Goal: Transaction & Acquisition: Purchase product/service

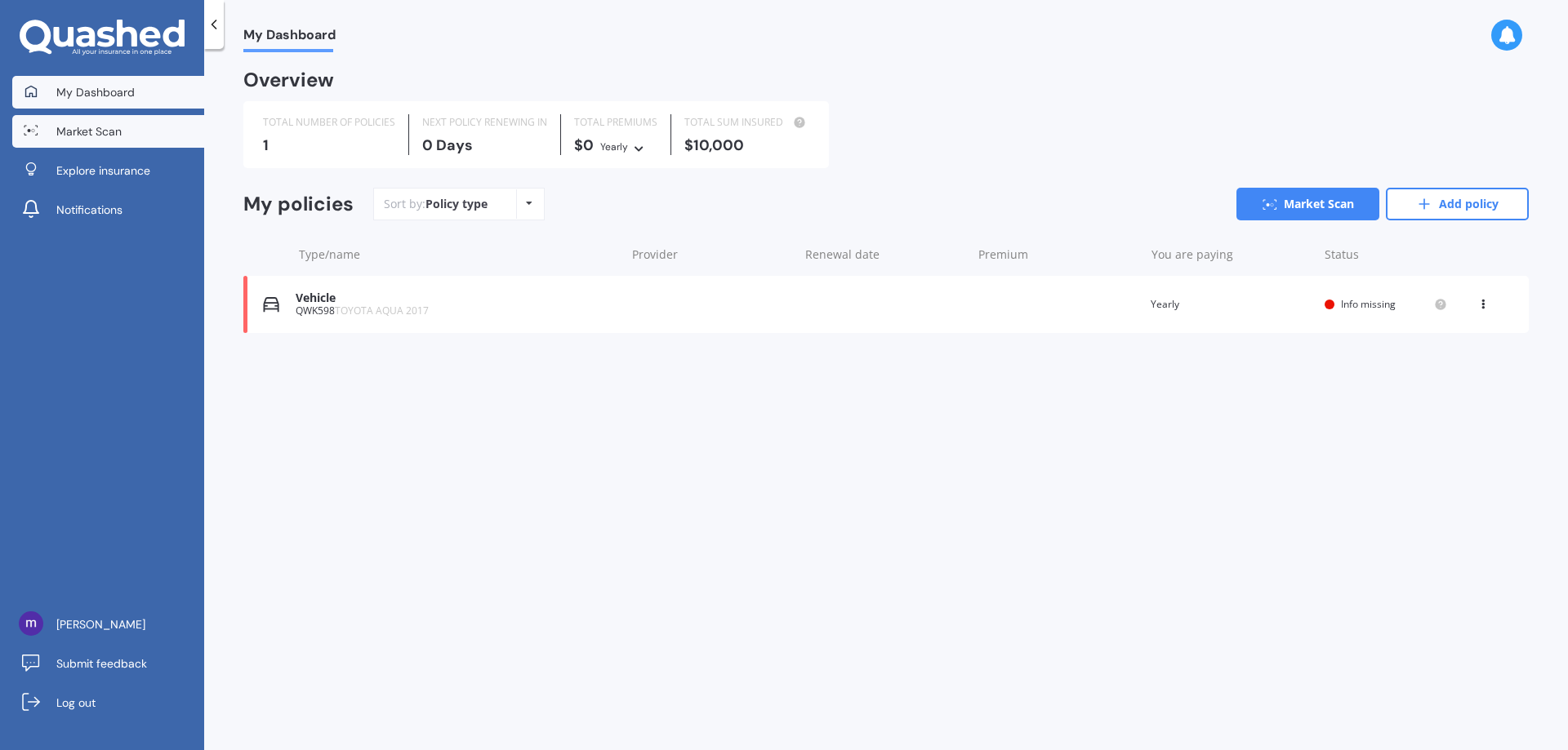
click at [75, 133] on span "Market Scan" at bounding box center [89, 131] width 65 height 16
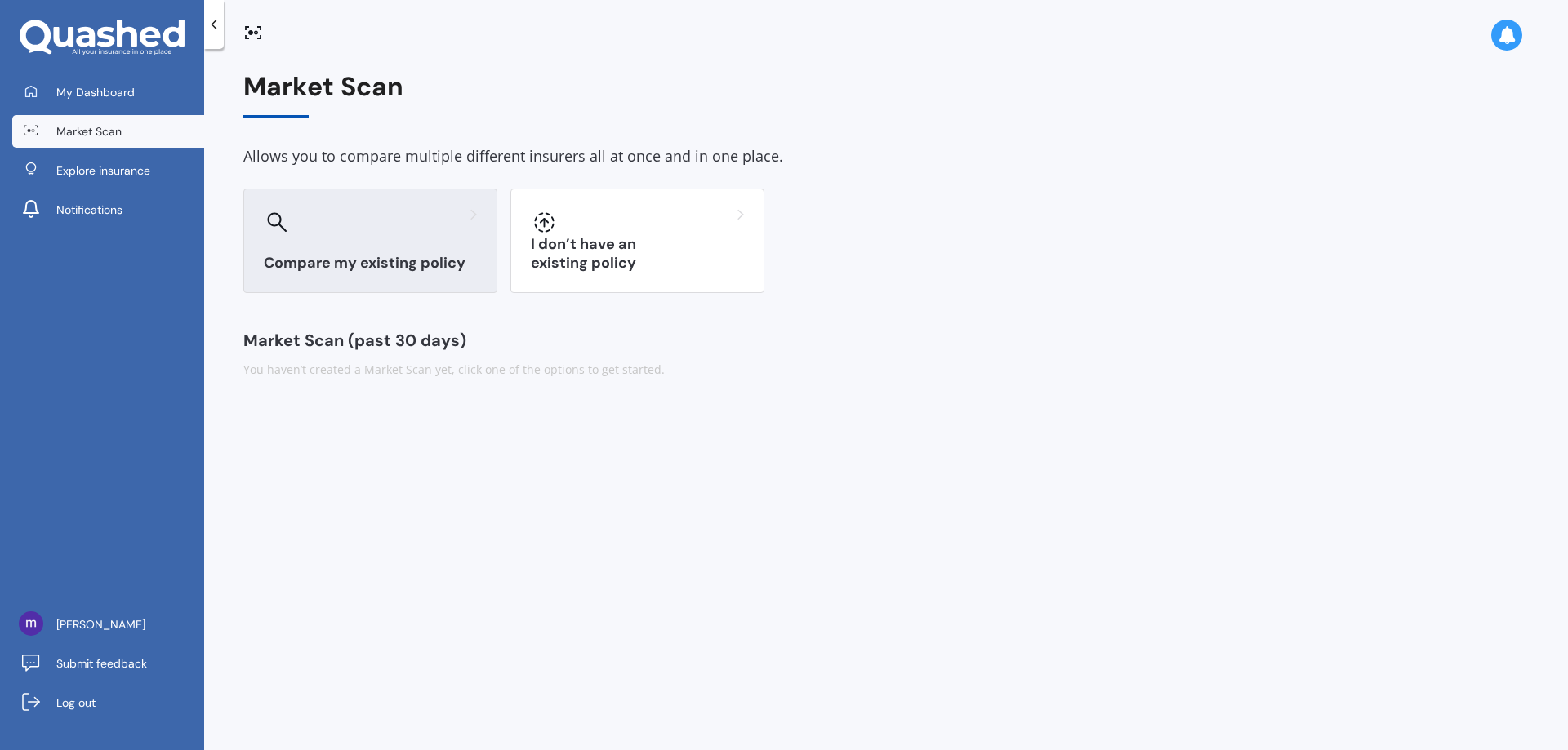
click at [412, 254] on h3 "Compare my existing policy" at bounding box center [370, 263] width 213 height 19
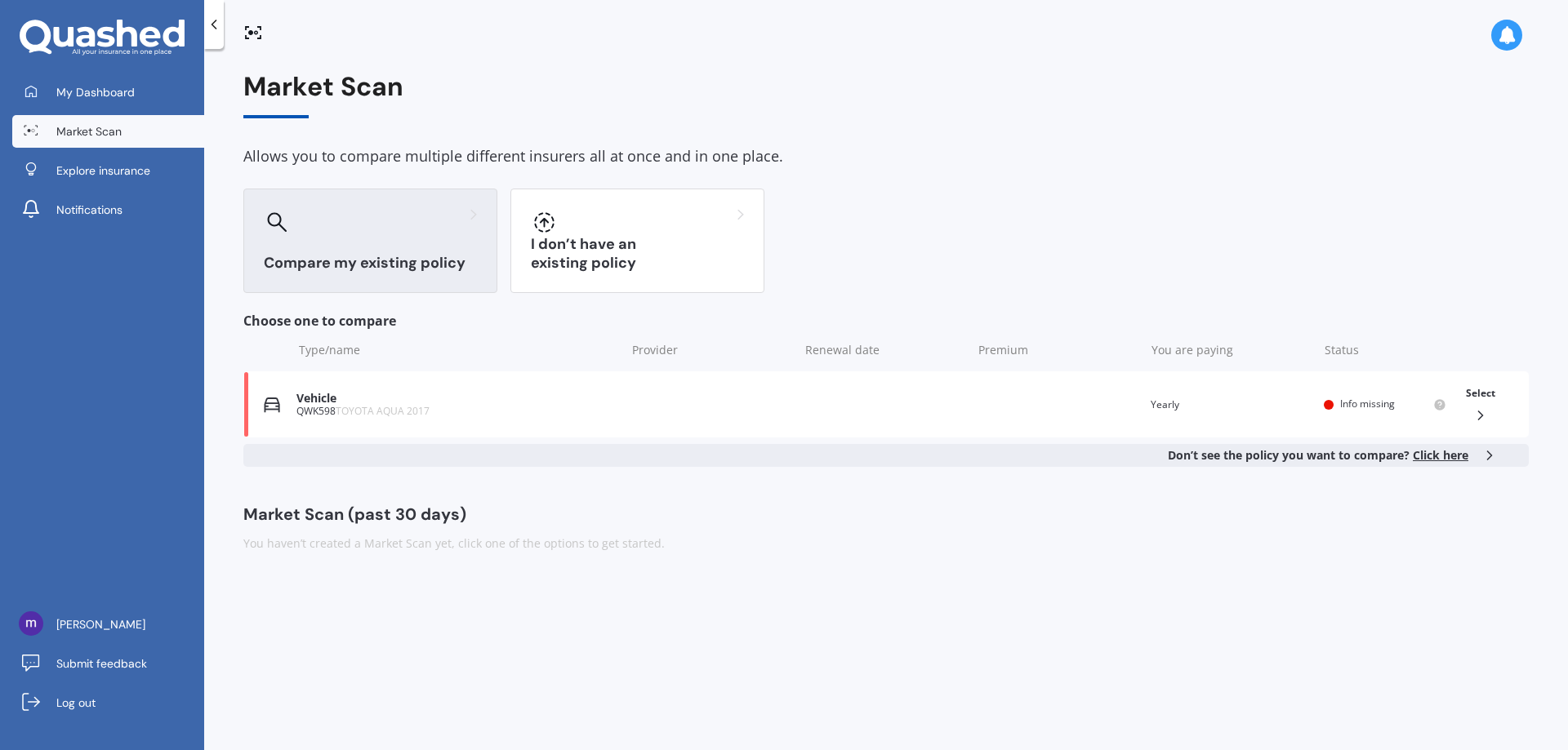
click at [427, 251] on div "Compare my existing policy" at bounding box center [370, 240] width 254 height 104
click at [1440, 452] on span "Click here" at bounding box center [1440, 455] width 56 height 15
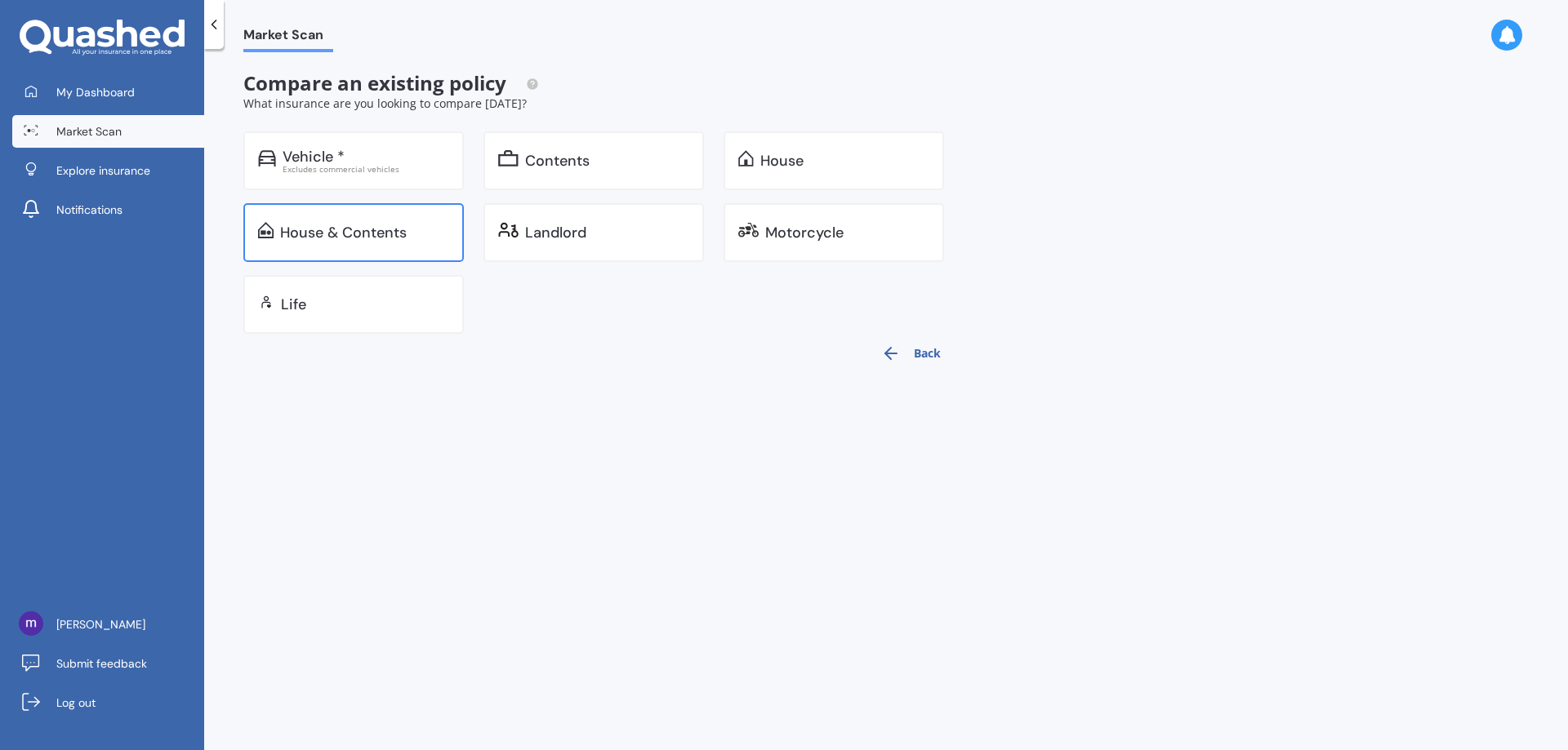
click at [300, 228] on div "House & Contents" at bounding box center [343, 232] width 127 height 16
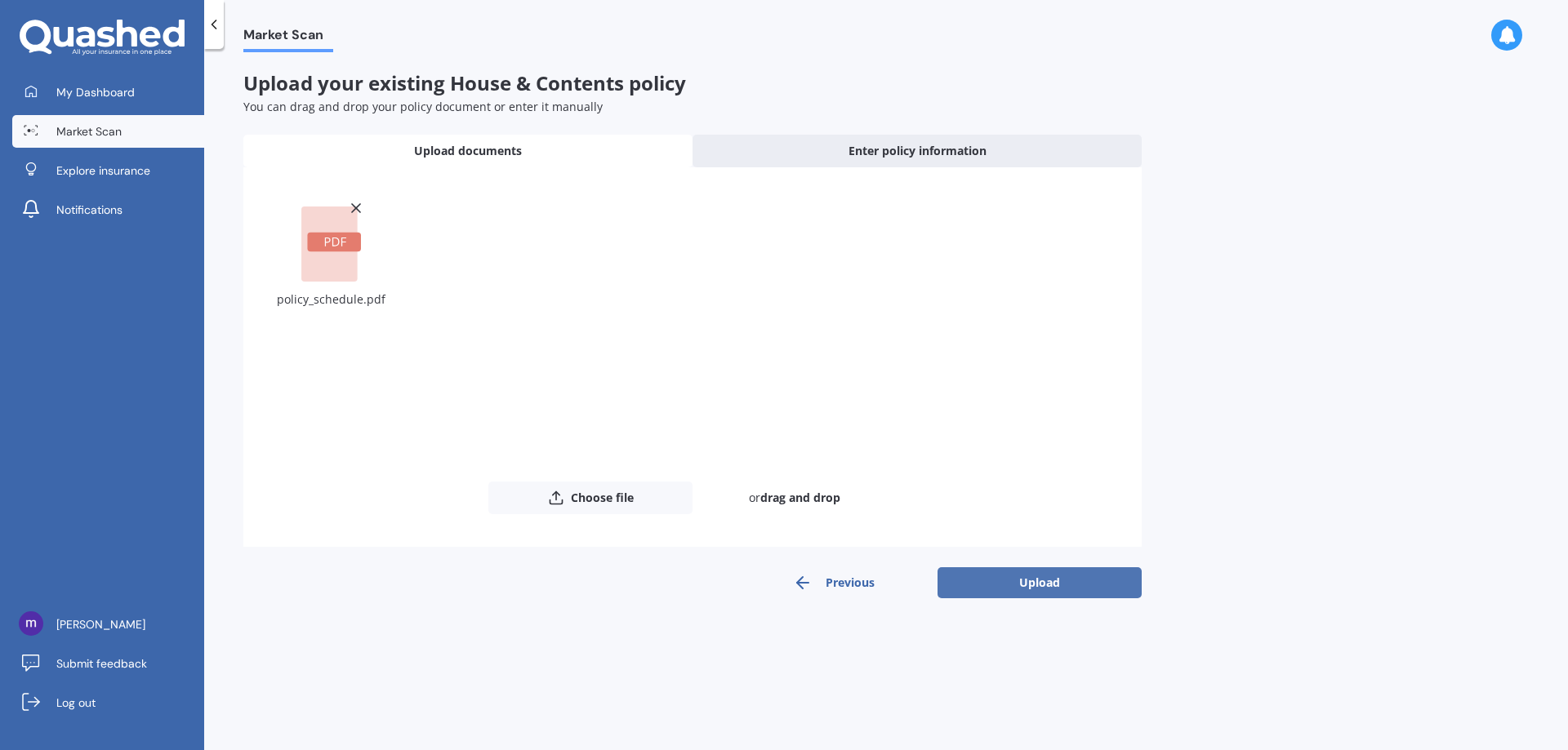
click at [1053, 576] on button "Upload" at bounding box center [1039, 582] width 204 height 31
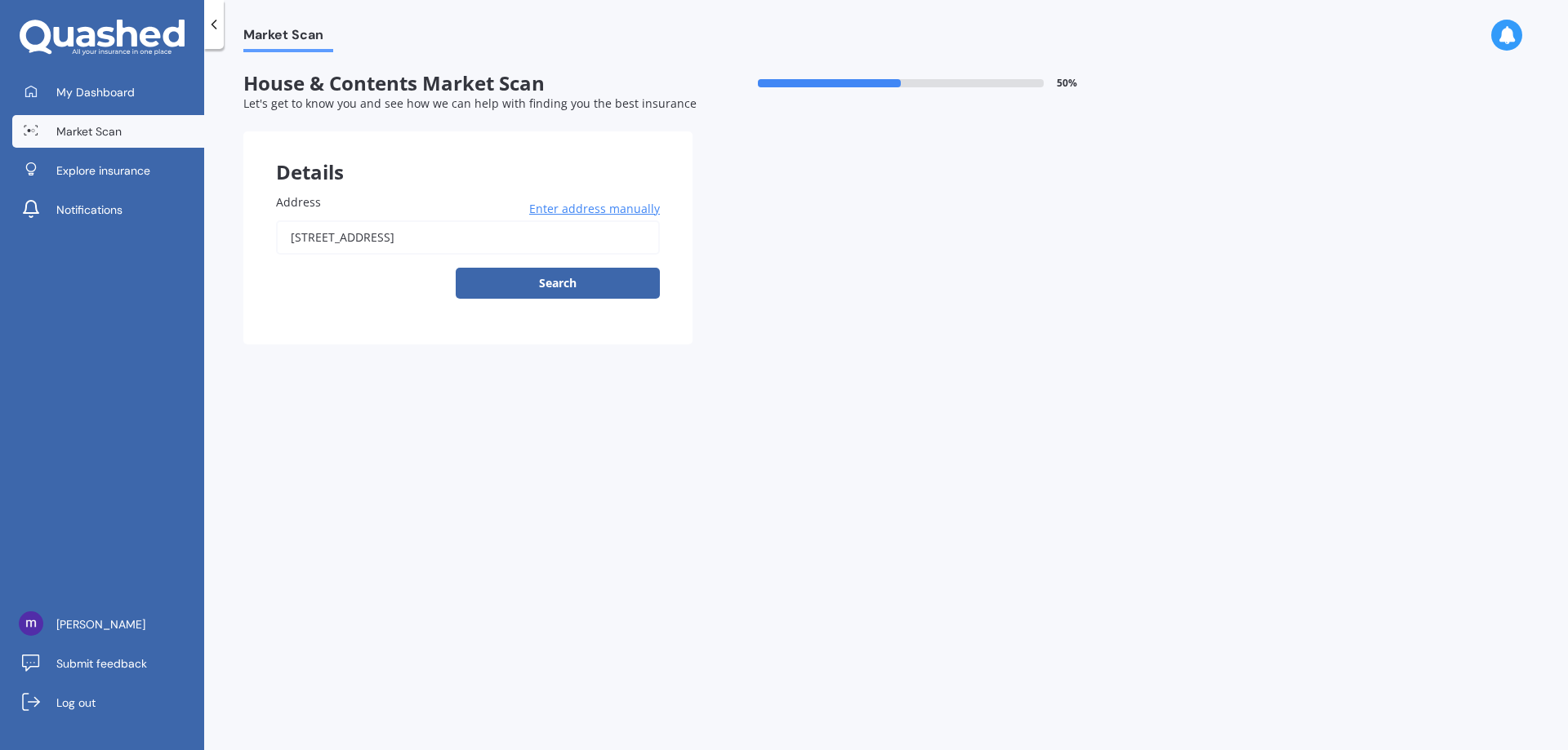
click at [418, 242] on input "16 Fergusson Way, Judea, Tauranga" at bounding box center [468, 237] width 384 height 34
type input "16 Fergusson Way, Judea, Tauranga 3110"
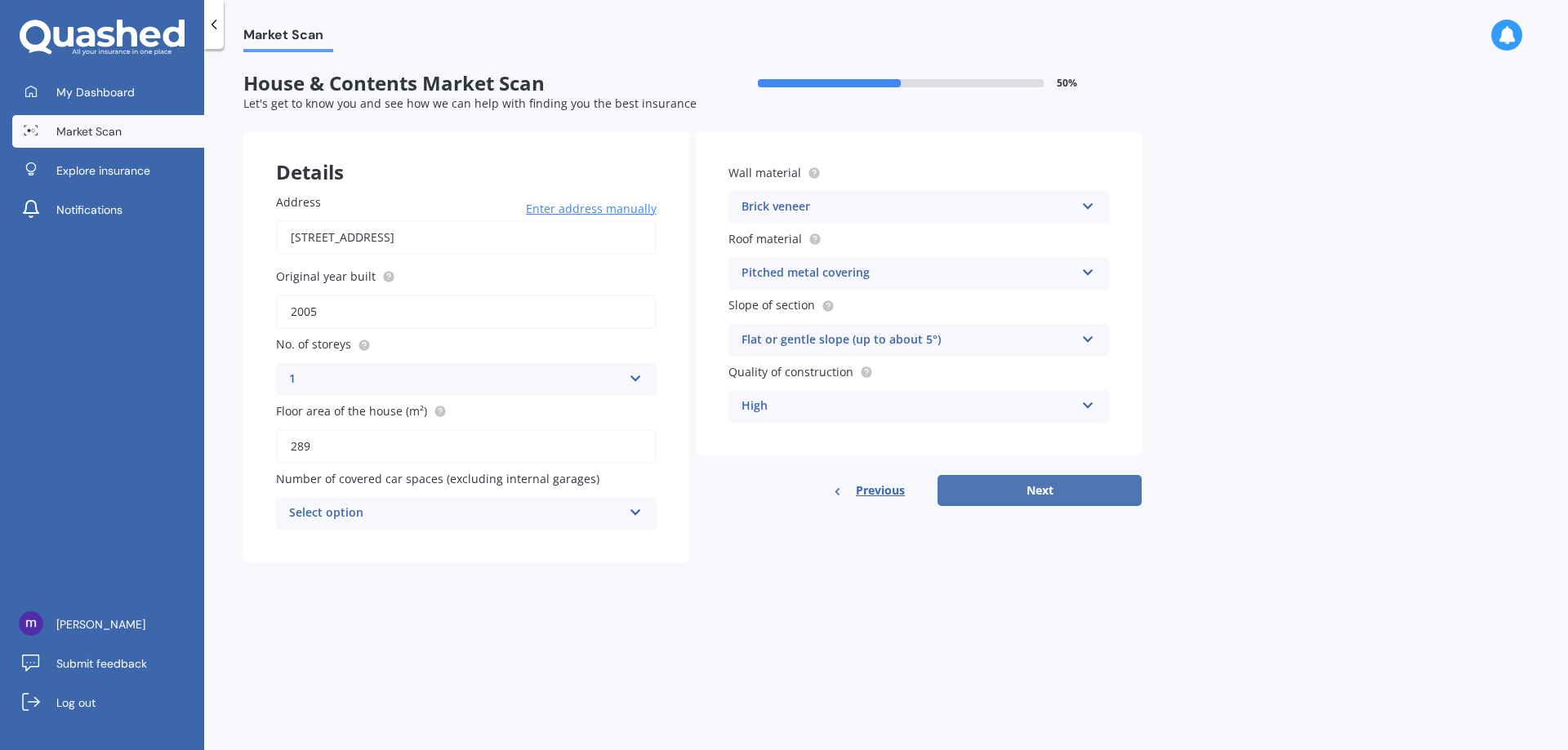
click at [1057, 494] on button "Next" at bounding box center [1039, 490] width 204 height 31
click at [573, 509] on div "Select option" at bounding box center [459, 513] width 325 height 18
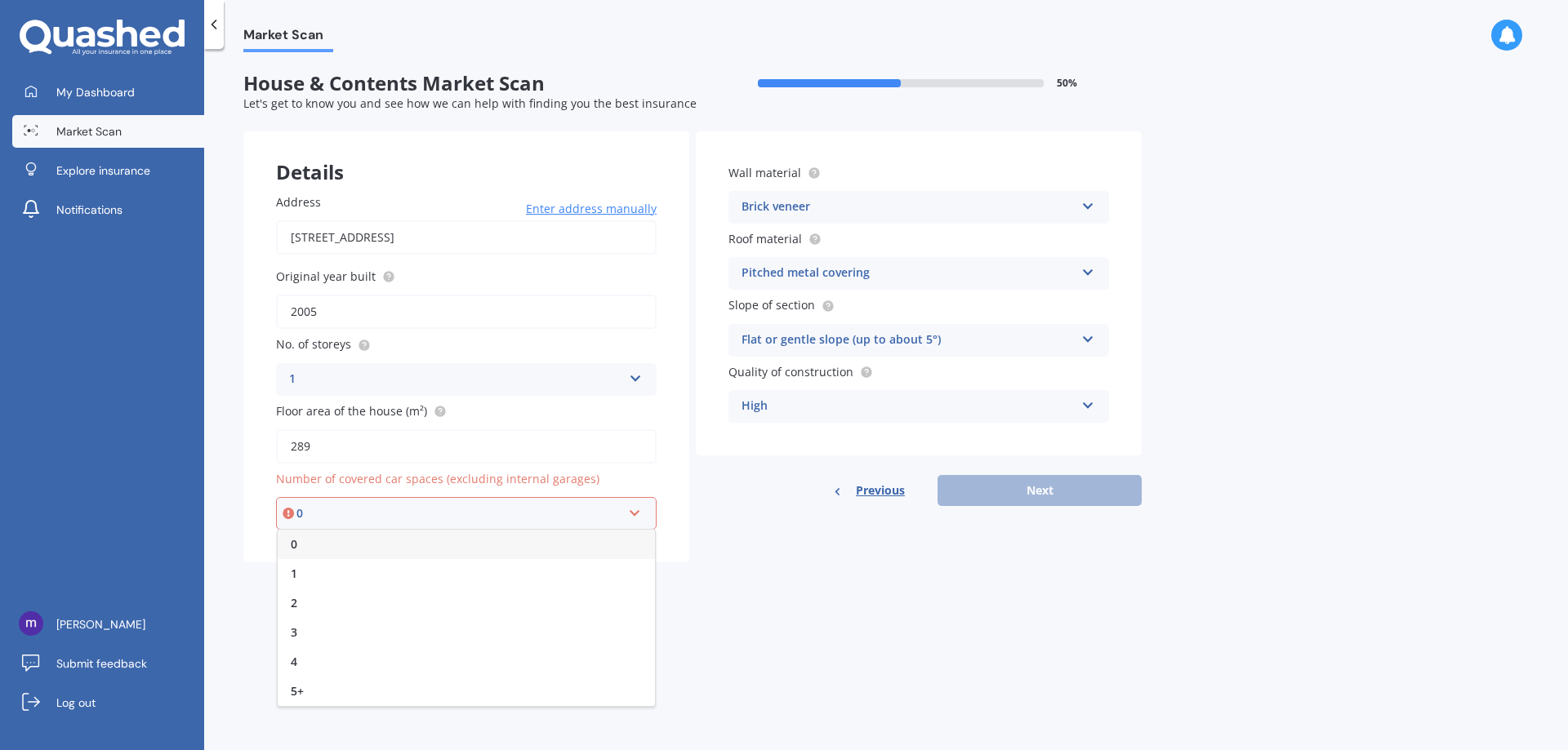
click at [562, 529] on div "0 1 2 3 4 5+" at bounding box center [466, 618] width 379 height 178
click at [629, 515] on icon at bounding box center [635, 509] width 14 height 11
click at [420, 551] on div "0" at bounding box center [466, 544] width 377 height 29
click at [1058, 484] on button "Next" at bounding box center [1039, 490] width 204 height 31
select select "18"
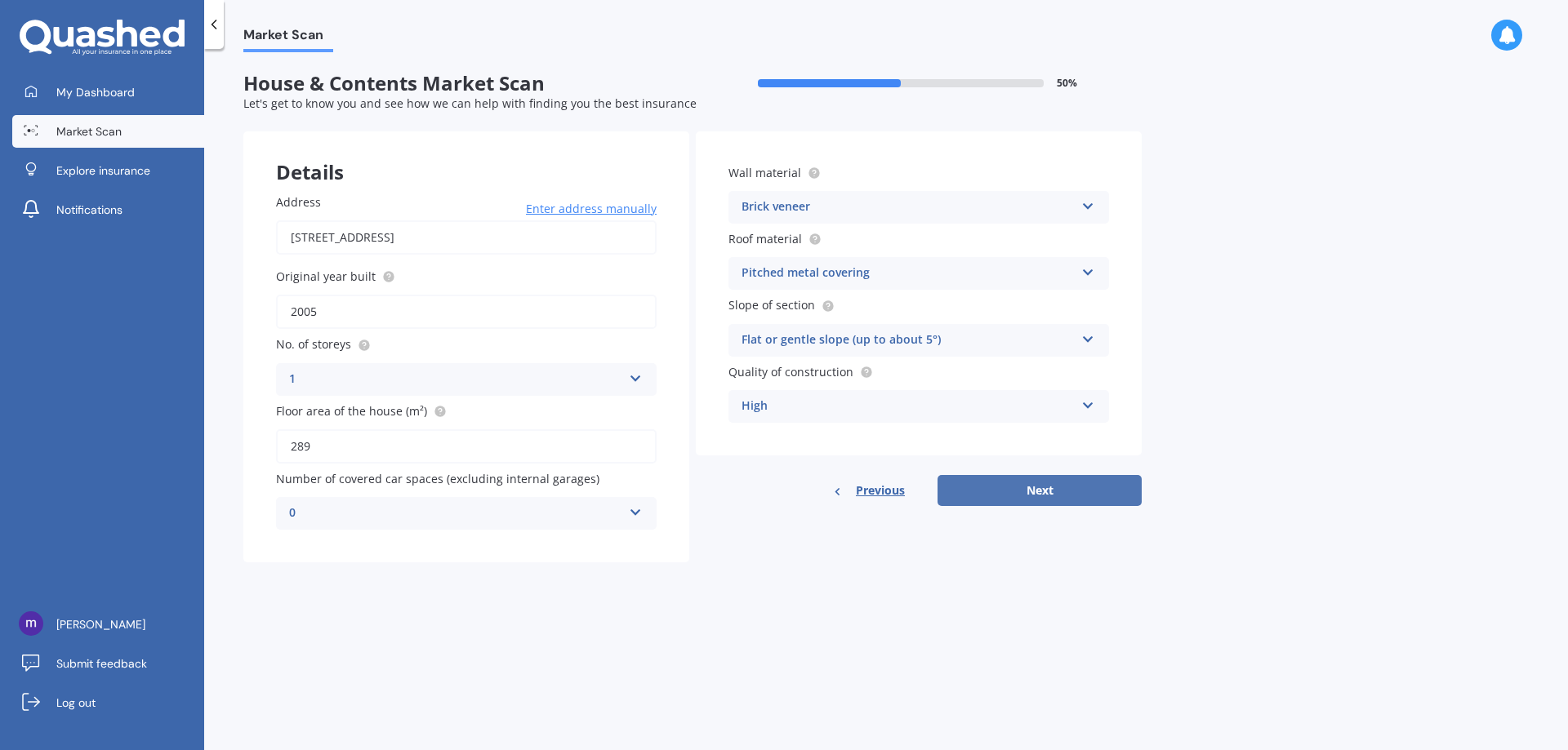
select select "04"
select select "1974"
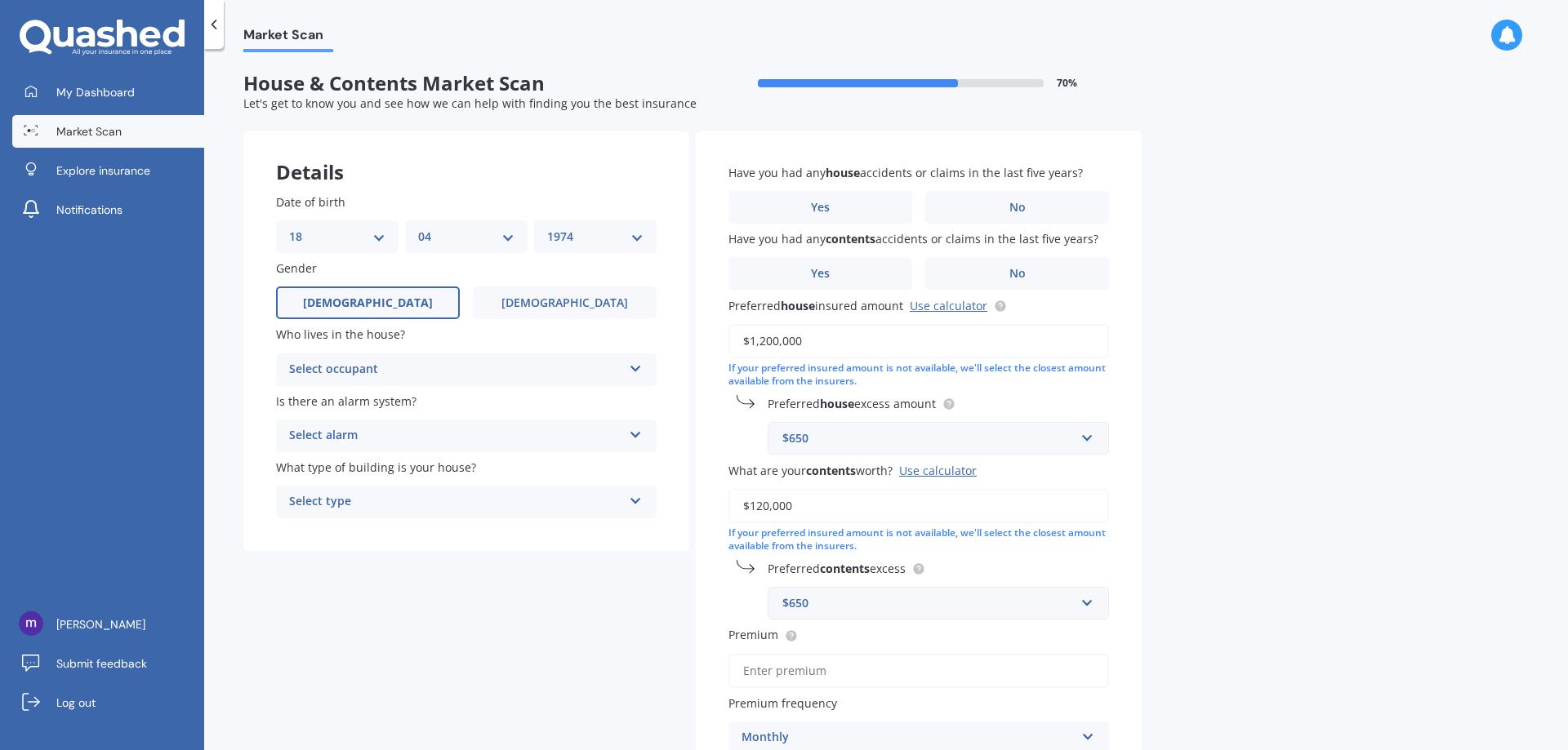
click at [380, 366] on div "Select occupant" at bounding box center [455, 369] width 333 height 20
click at [381, 364] on div "Owner" at bounding box center [455, 369] width 333 height 20
click at [383, 362] on div "Select occupant" at bounding box center [459, 369] width 325 height 18
click at [378, 403] on div "Owner" at bounding box center [466, 401] width 377 height 29
click at [378, 437] on div "Select alarm" at bounding box center [455, 435] width 333 height 20
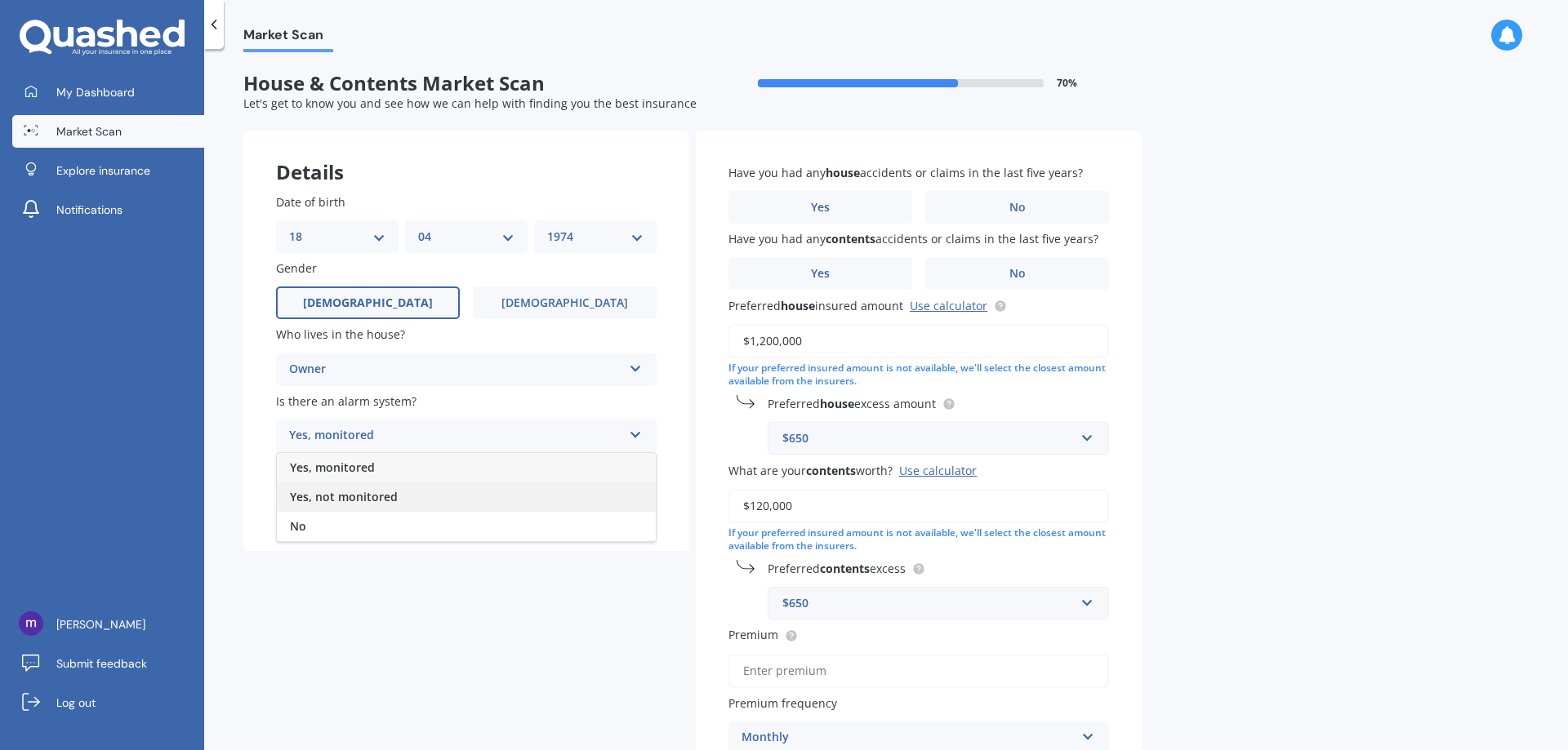
click at [361, 504] on div "Yes, not monitored" at bounding box center [466, 497] width 379 height 29
click at [367, 502] on div "Select type" at bounding box center [455, 501] width 333 height 20
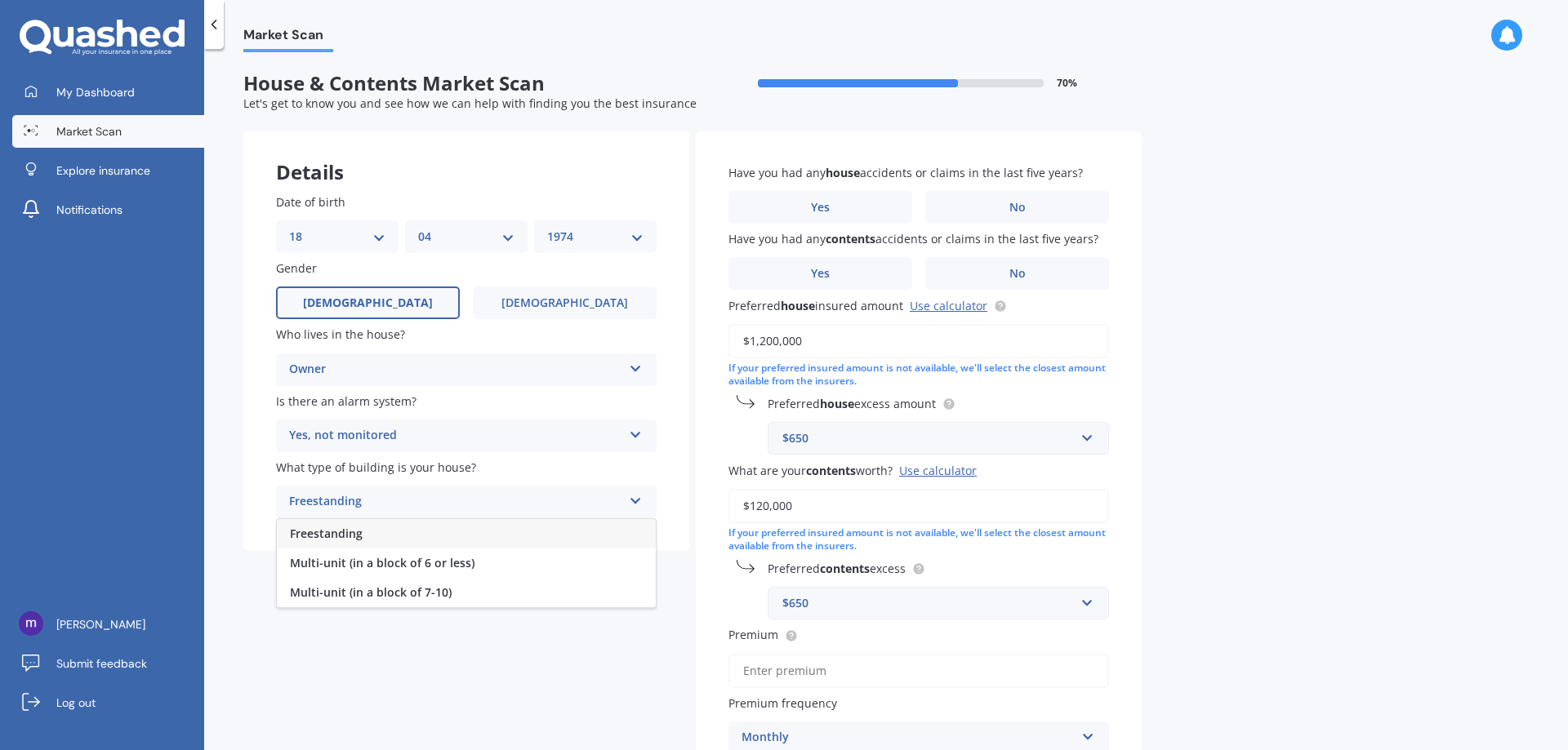
click at [372, 538] on div "Freestanding" at bounding box center [466, 533] width 379 height 29
click at [1021, 200] on span "No" at bounding box center [1017, 207] width 16 height 14
click at [0, 0] on input "No" at bounding box center [0, 0] width 0 height 0
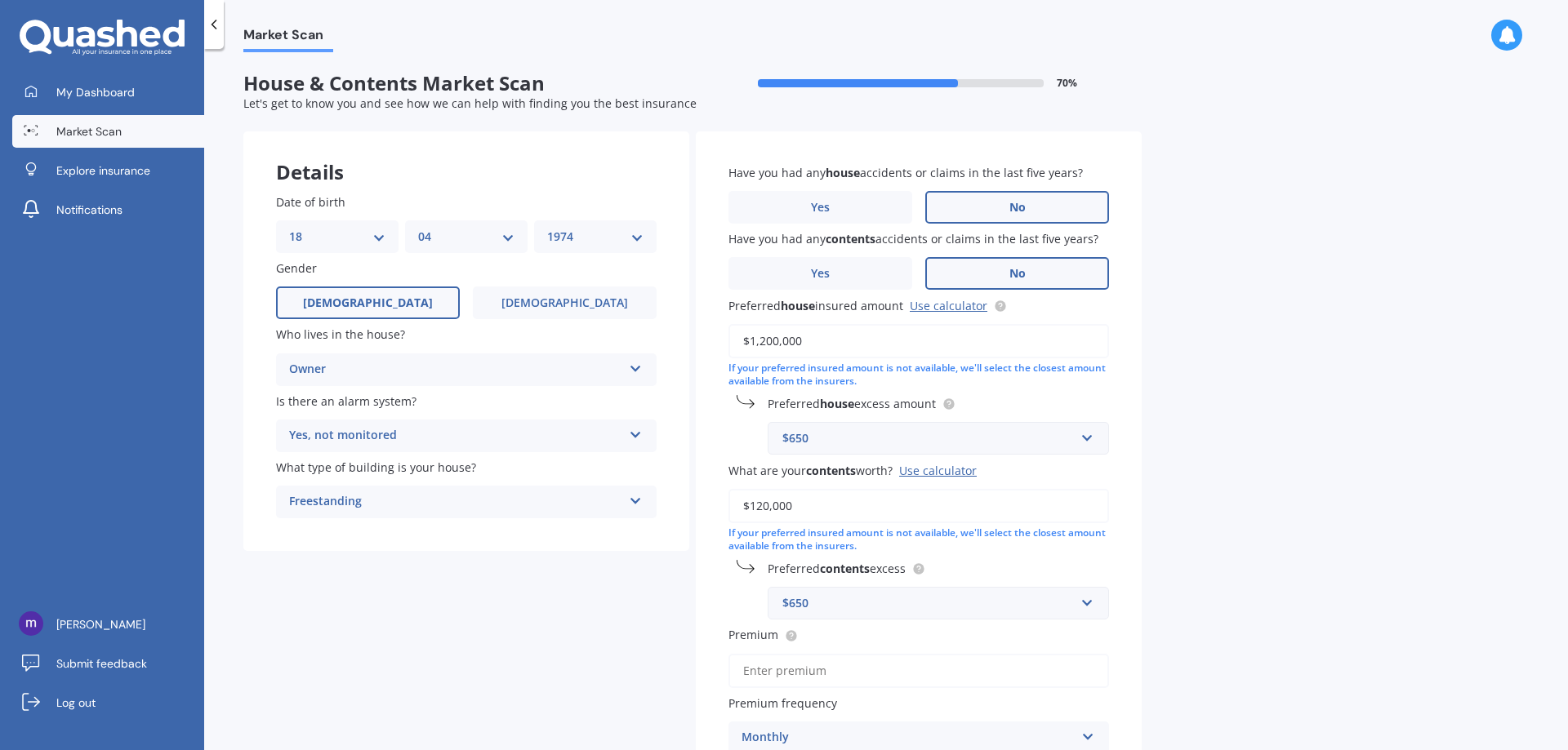
click at [1036, 283] on label "No" at bounding box center [1016, 274] width 183 height 33
click at [0, 0] on input "No" at bounding box center [0, 0] width 0 height 0
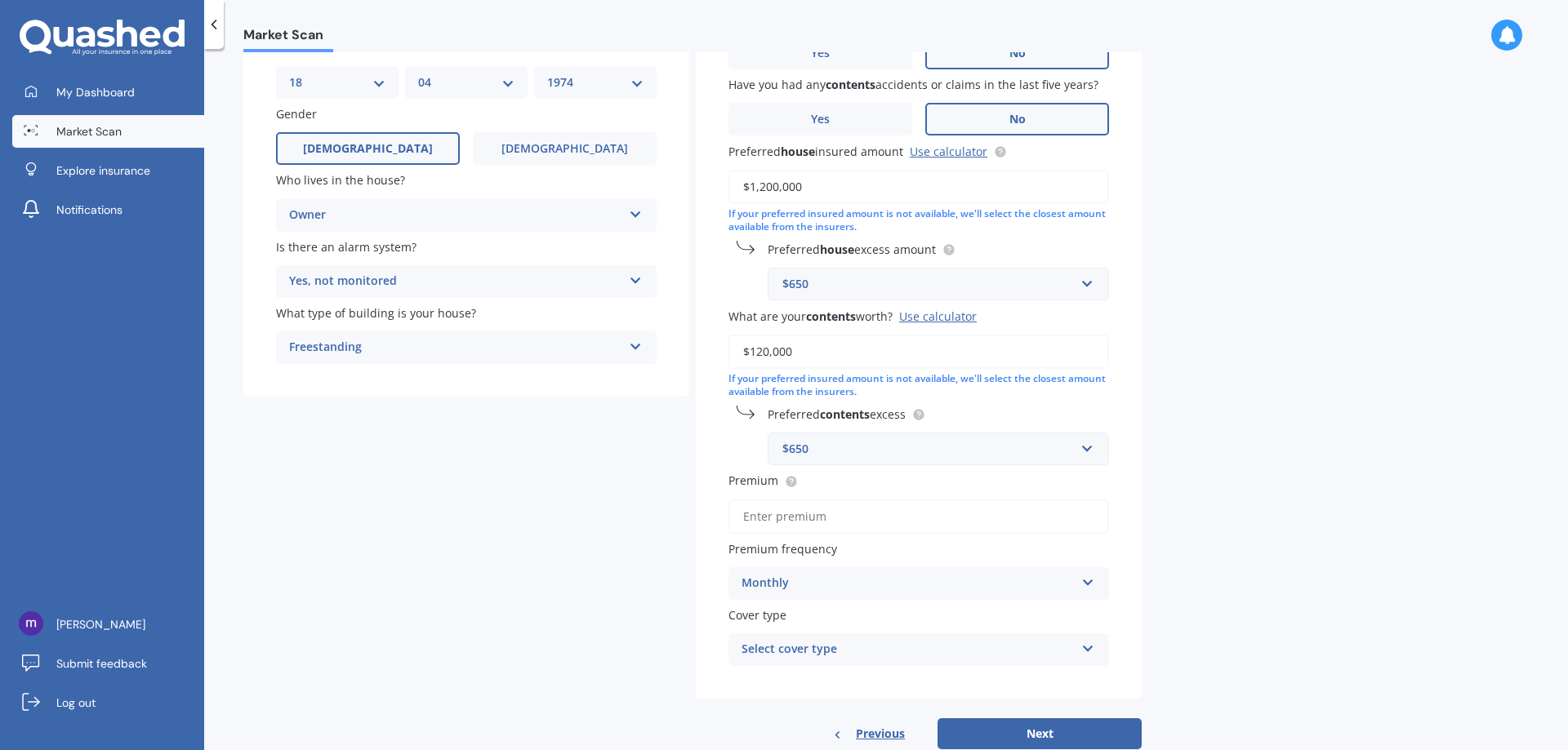
scroll to position [196, 0]
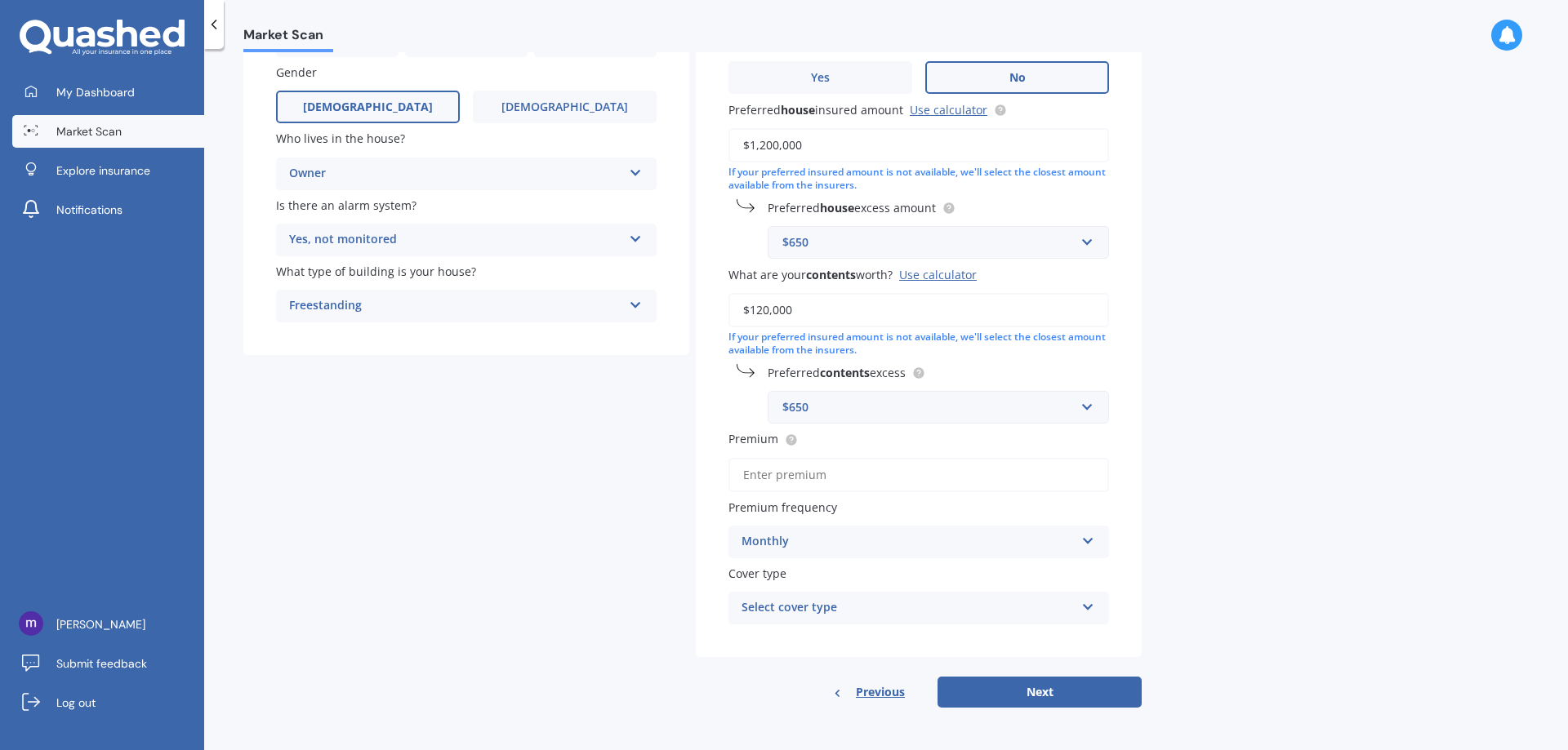
click at [980, 614] on div "Select cover type" at bounding box center [908, 607] width 333 height 20
click at [972, 639] on div "Home and Contents" at bounding box center [918, 640] width 379 height 29
click at [1095, 691] on button "Next" at bounding box center [1039, 692] width 204 height 31
click at [917, 477] on input "Premium" at bounding box center [918, 475] width 380 height 34
type input "$323.07"
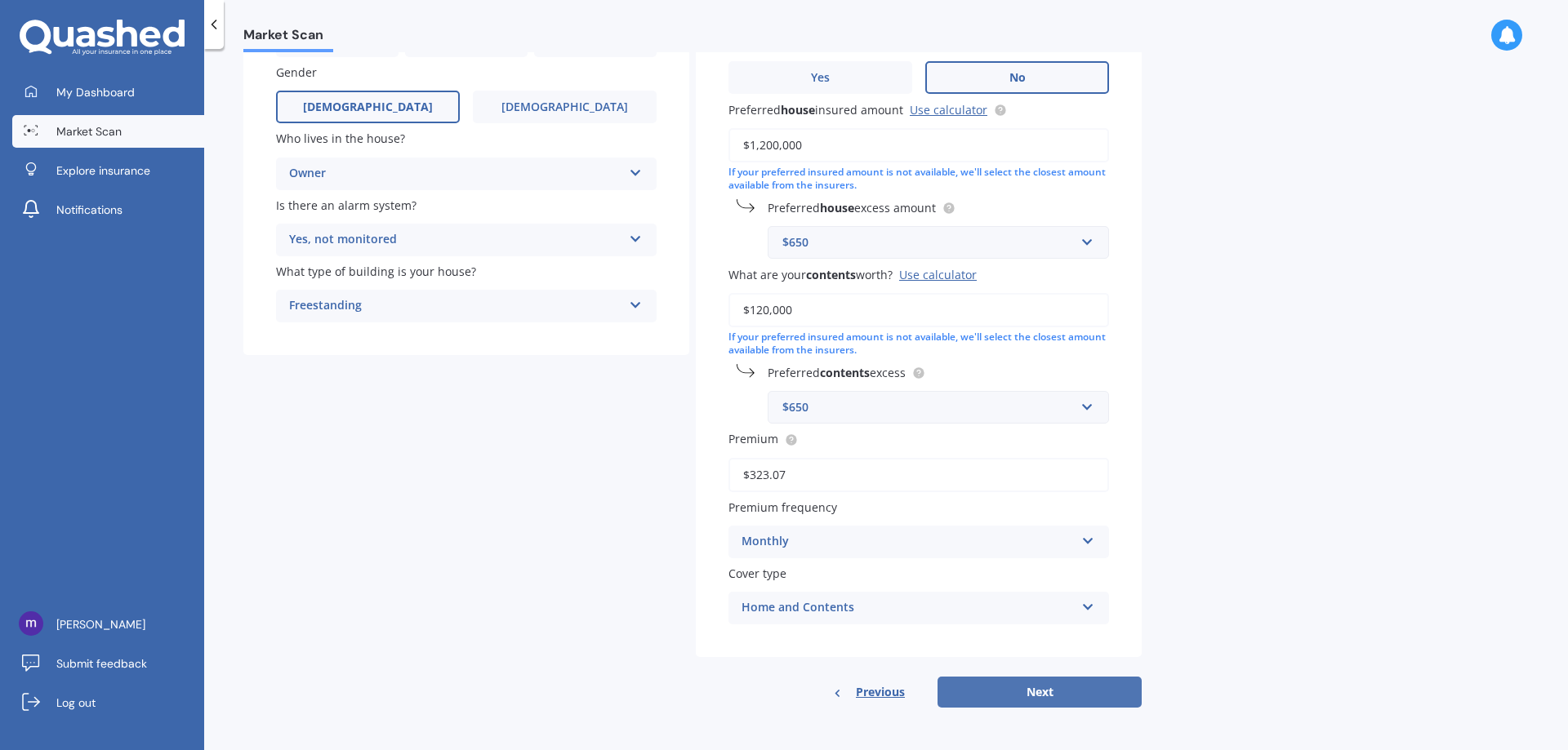
click at [1011, 698] on button "Next" at bounding box center [1039, 692] width 204 height 31
select select "18"
select select "04"
select select "1974"
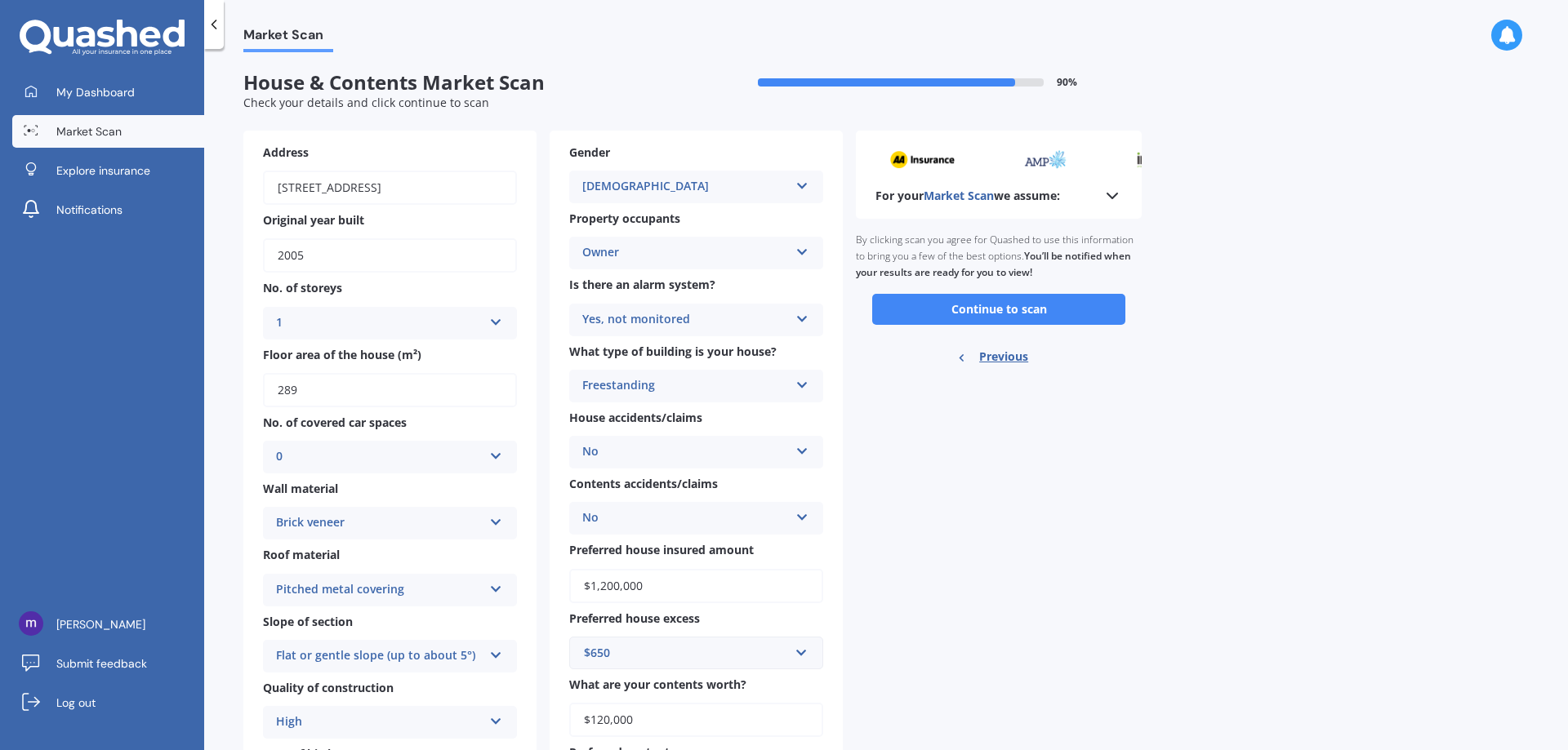
scroll to position [0, 0]
click at [1099, 304] on button "Continue to scan" at bounding box center [998, 310] width 253 height 31
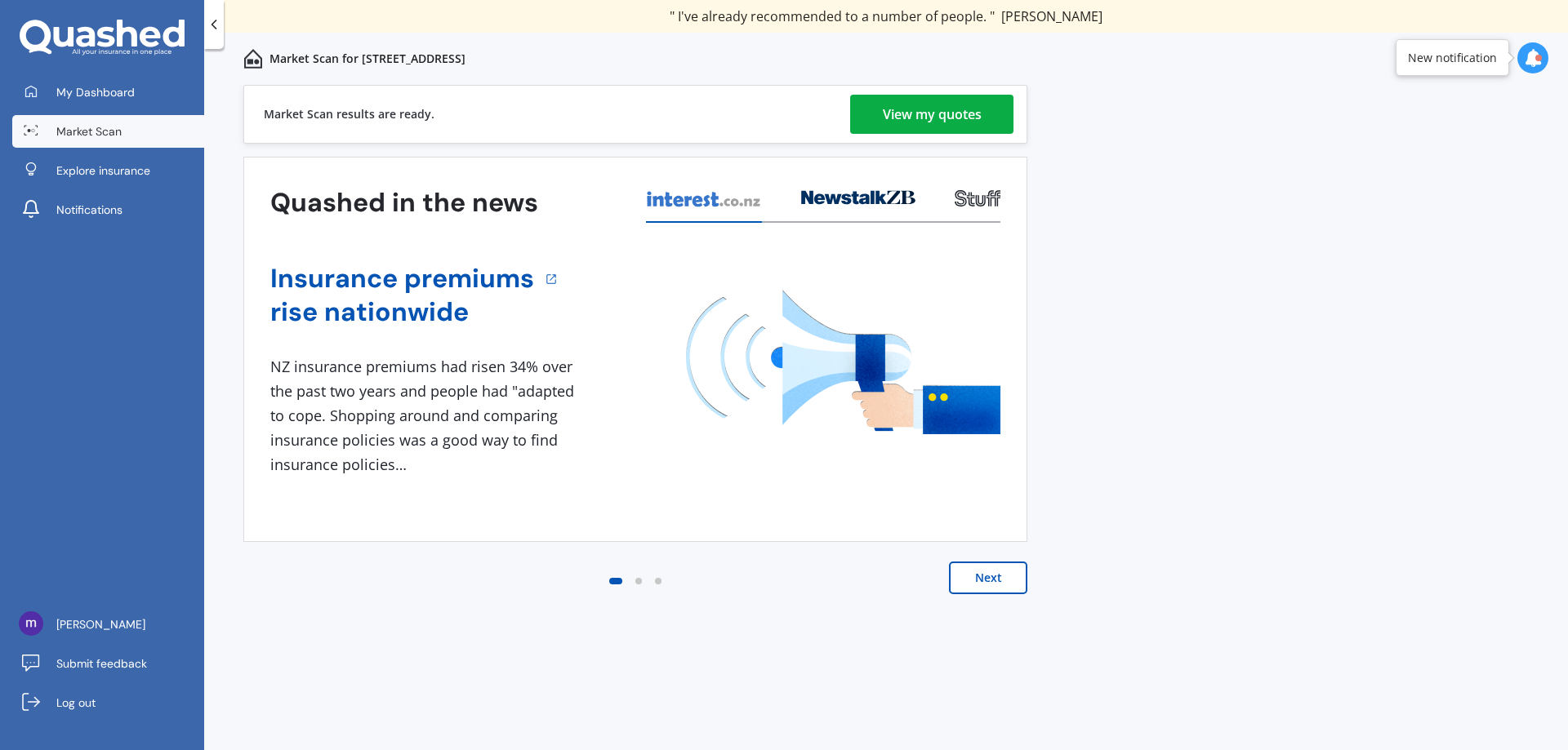
click at [946, 109] on div "View my quotes" at bounding box center [932, 114] width 99 height 40
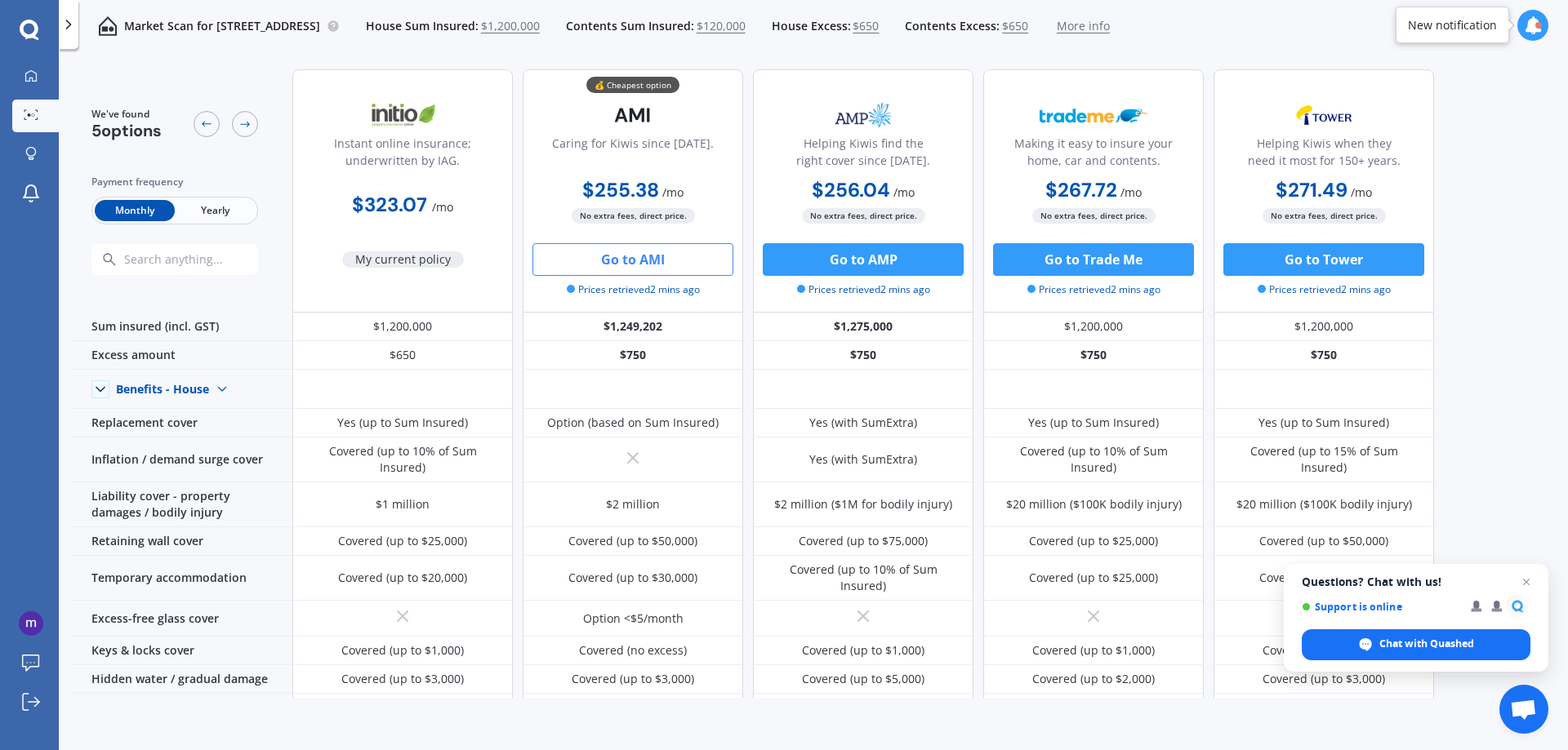
click at [629, 254] on button "Go to AMI" at bounding box center [633, 260] width 201 height 33
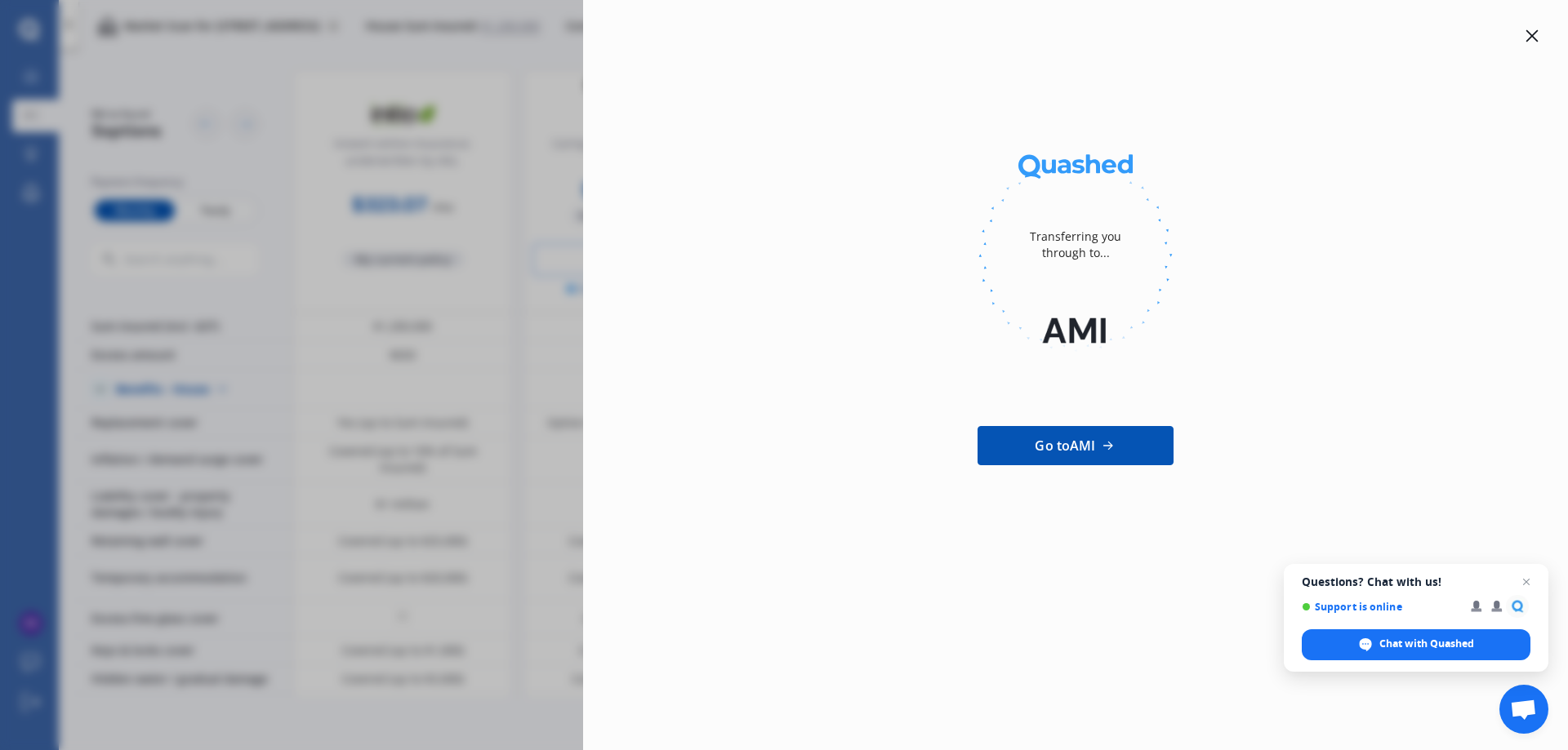
click at [1529, 34] on icon at bounding box center [1532, 36] width 12 height 12
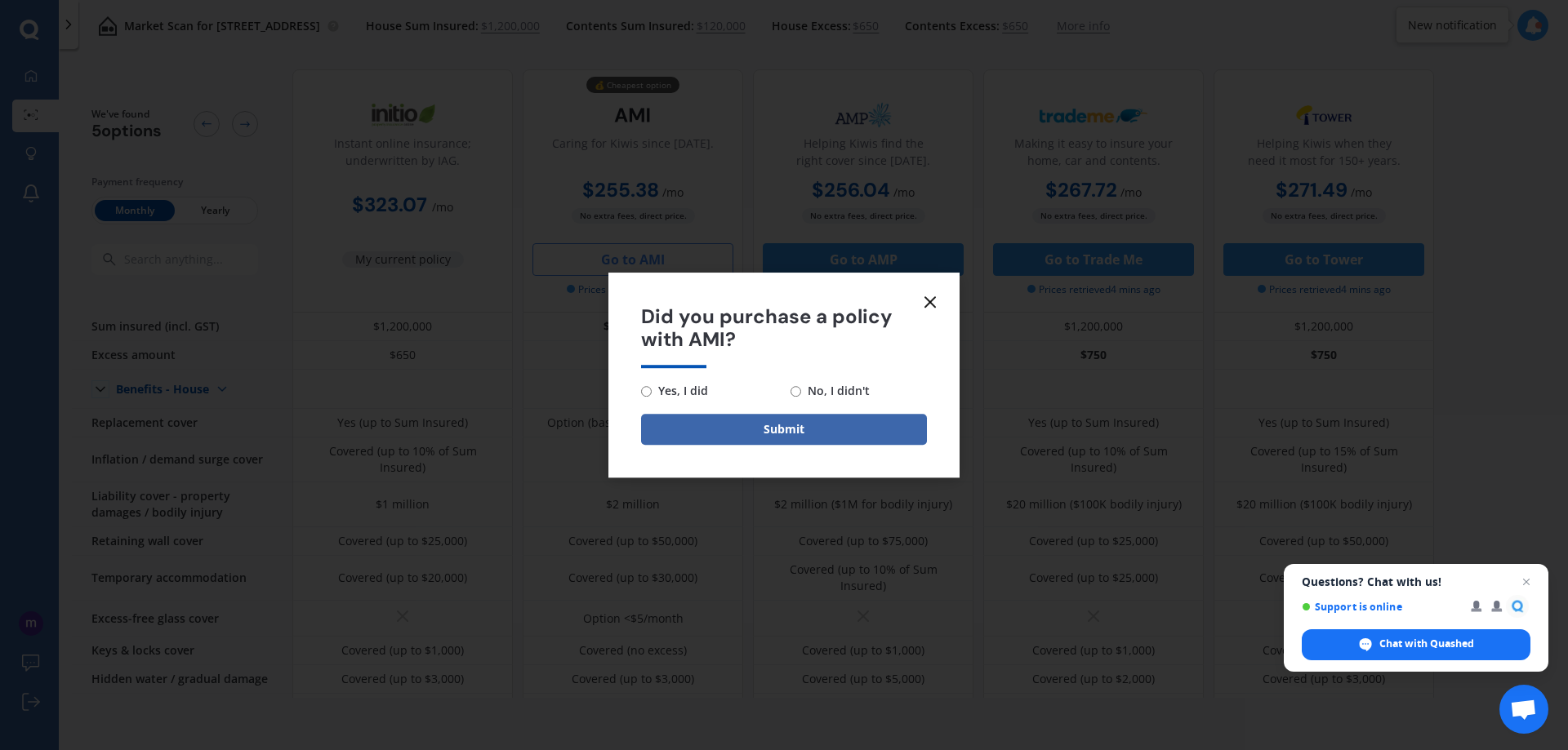
click at [925, 297] on line at bounding box center [929, 301] width 9 height 9
